Goal: Information Seeking & Learning: Learn about a topic

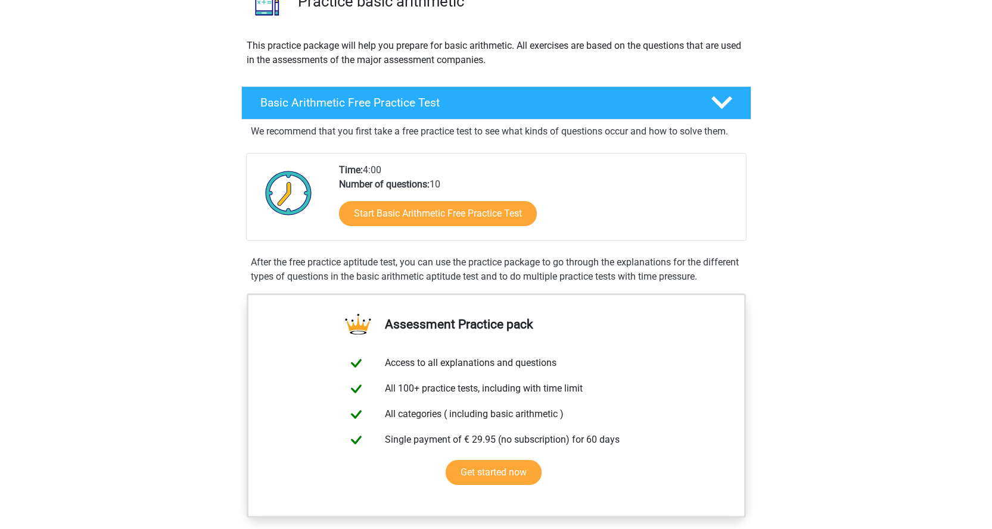
scroll to position [119, 0]
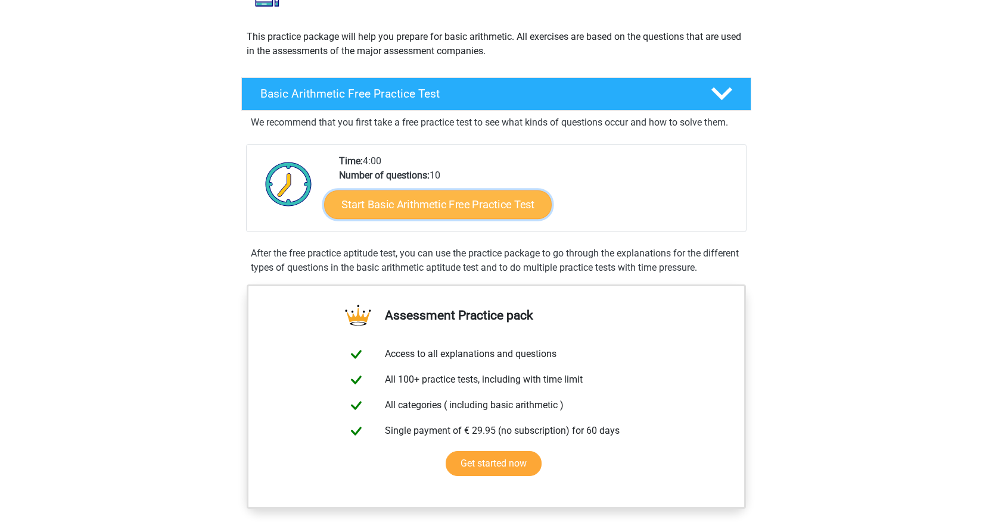
click at [414, 202] on link "Start Basic Arithmetic Free Practice Test" at bounding box center [437, 204] width 227 height 29
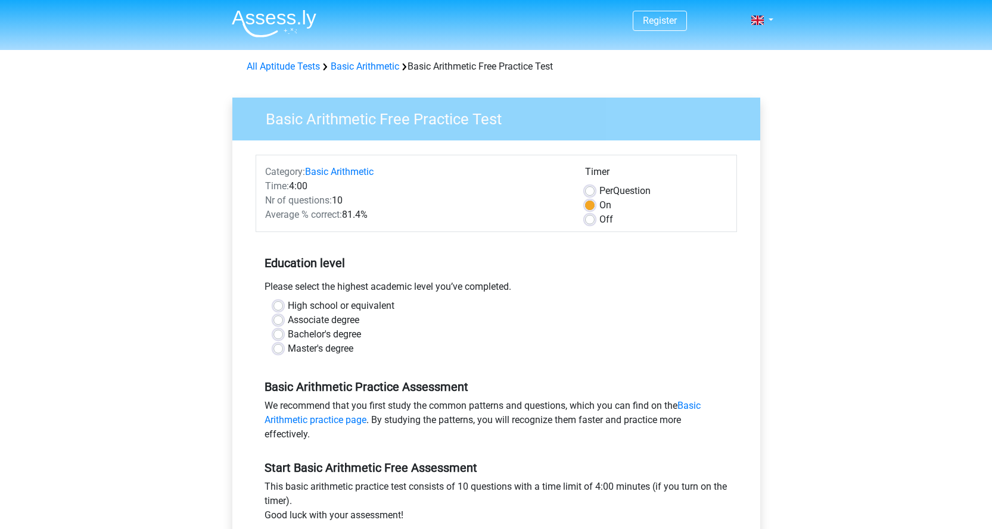
click at [288, 305] on label "High school or equivalent" at bounding box center [341, 306] width 107 height 14
click at [278, 305] on input "High school or equivalent" at bounding box center [278, 305] width 10 height 12
radio input "true"
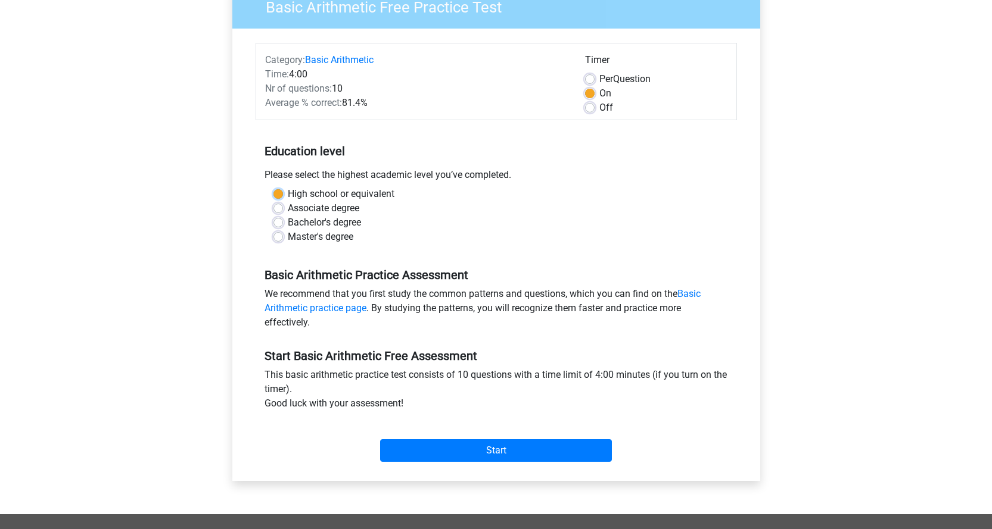
scroll to position [119, 0]
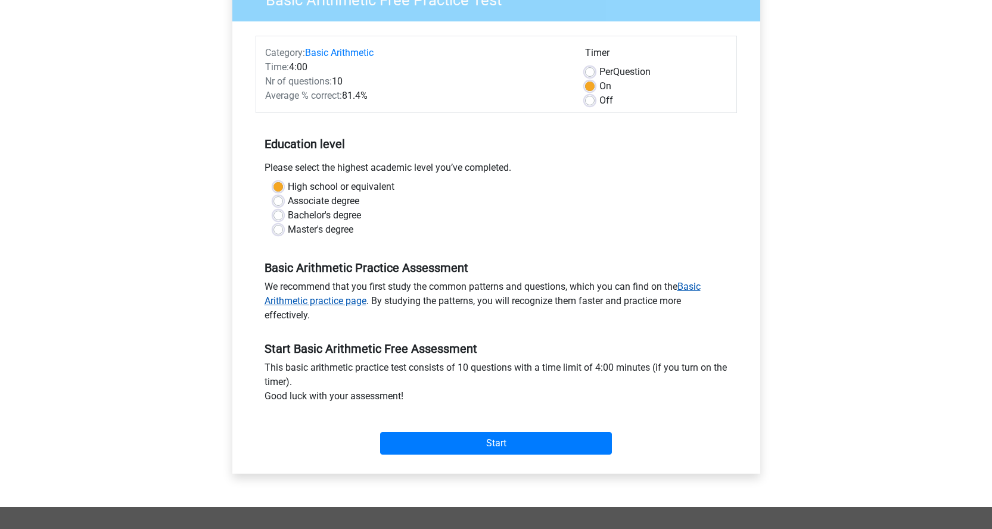
click at [309, 300] on link "Basic Arithmetic practice page" at bounding box center [482, 294] width 436 height 26
